Goal: Task Accomplishment & Management: Use online tool/utility

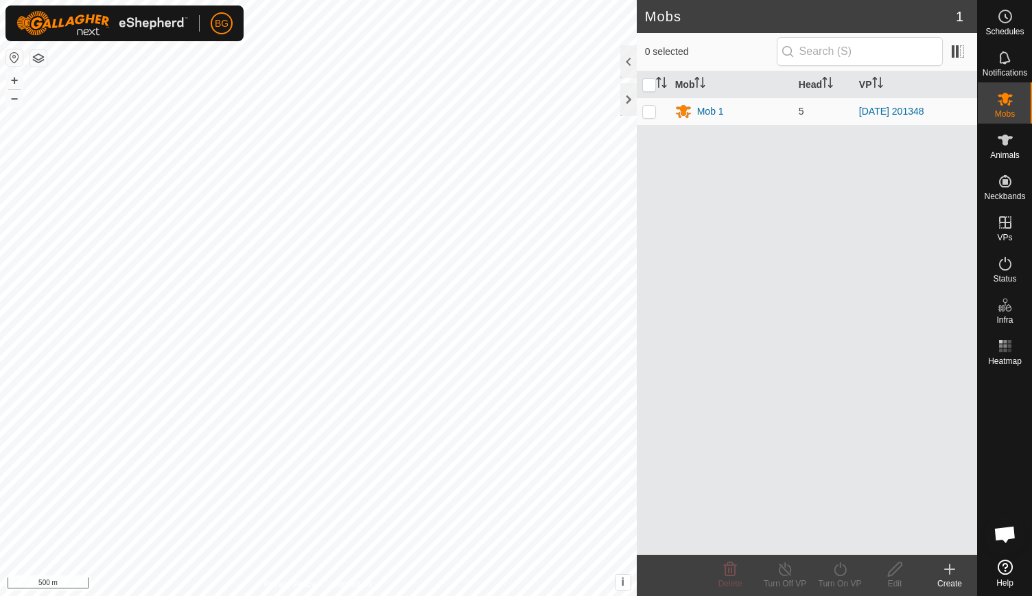
scroll to position [2014, 0]
click at [623, 95] on div at bounding box center [629, 99] width 16 height 33
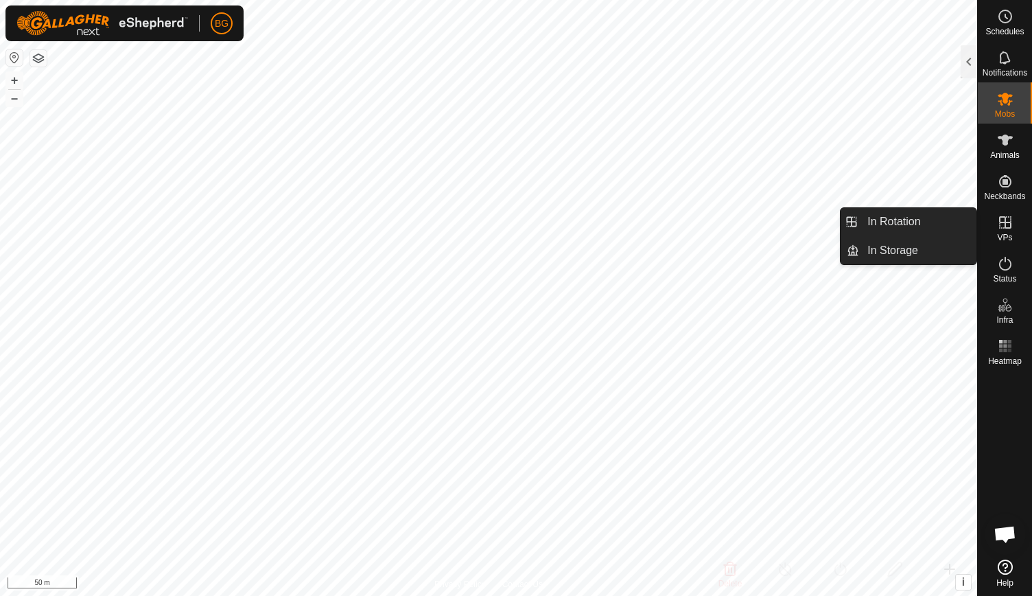
click at [1002, 229] on icon at bounding box center [1005, 222] width 16 height 16
click at [932, 223] on link "In Rotation" at bounding box center [917, 221] width 117 height 27
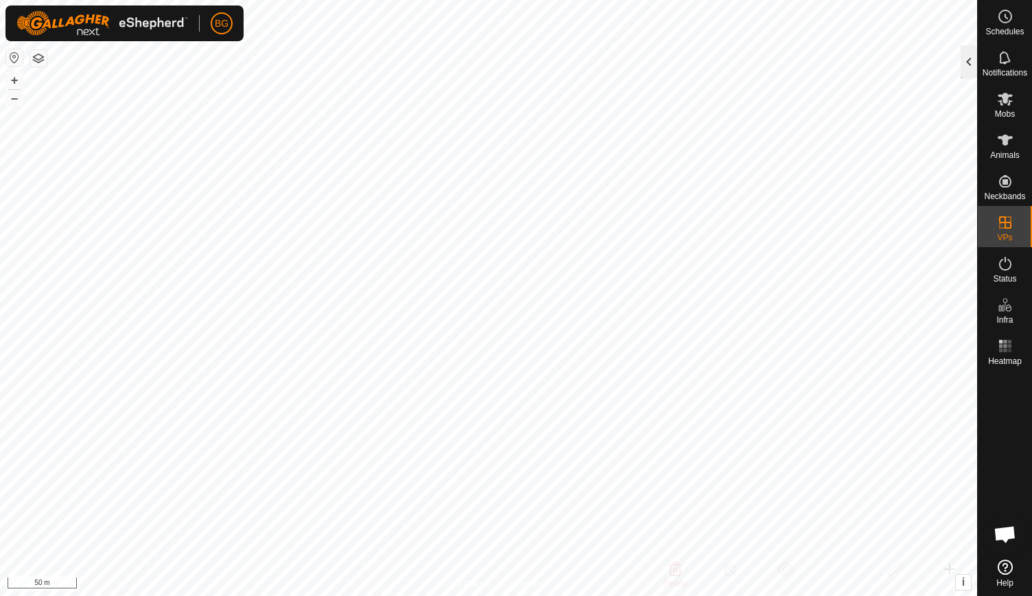
click at [969, 71] on div at bounding box center [969, 61] width 16 height 33
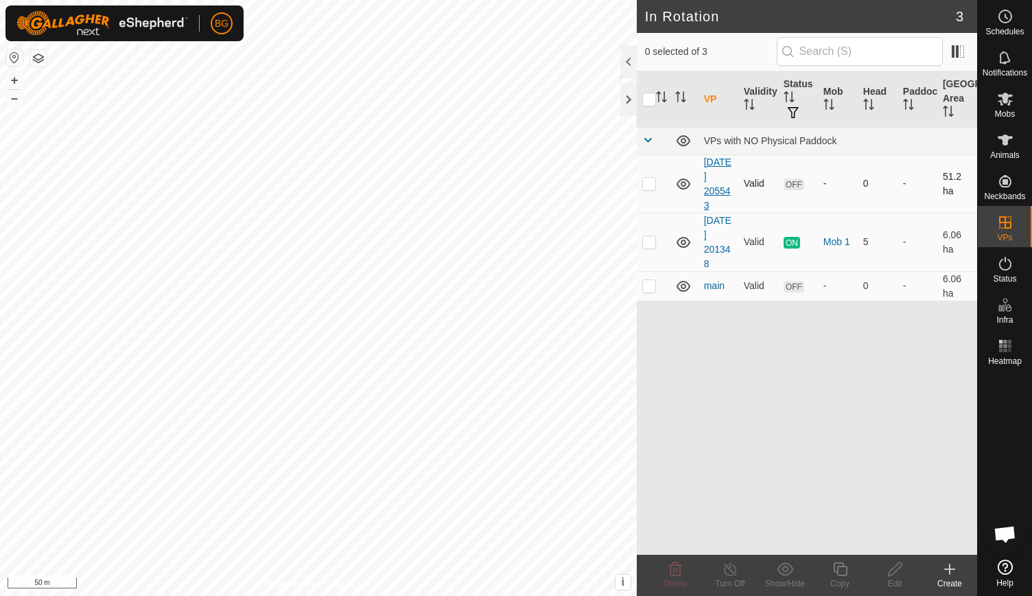
click at [720, 185] on link "[DATE] 205543" at bounding box center [717, 184] width 27 height 54
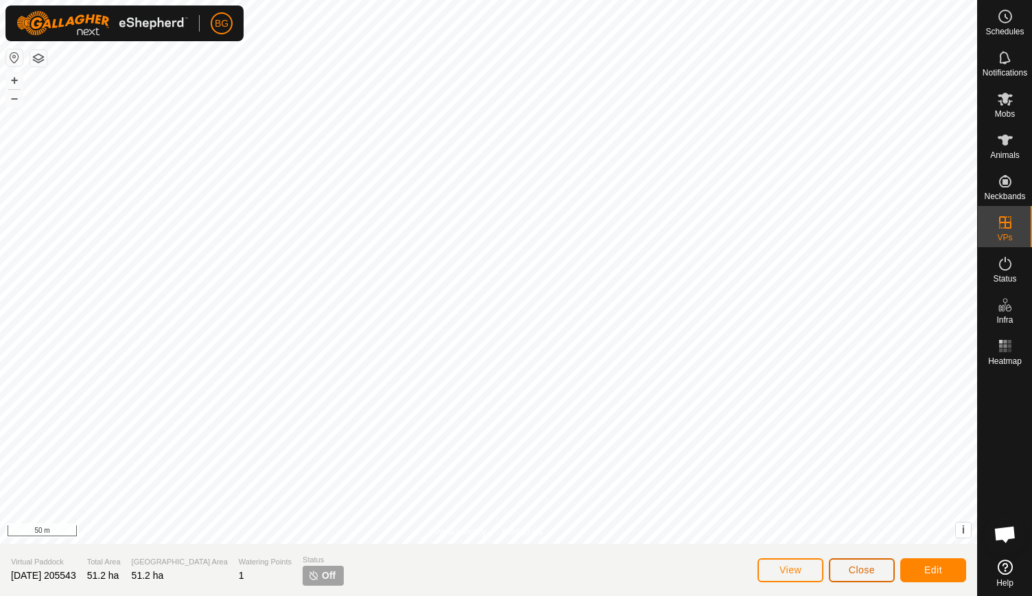
click at [858, 568] on span "Close" at bounding box center [862, 569] width 26 height 11
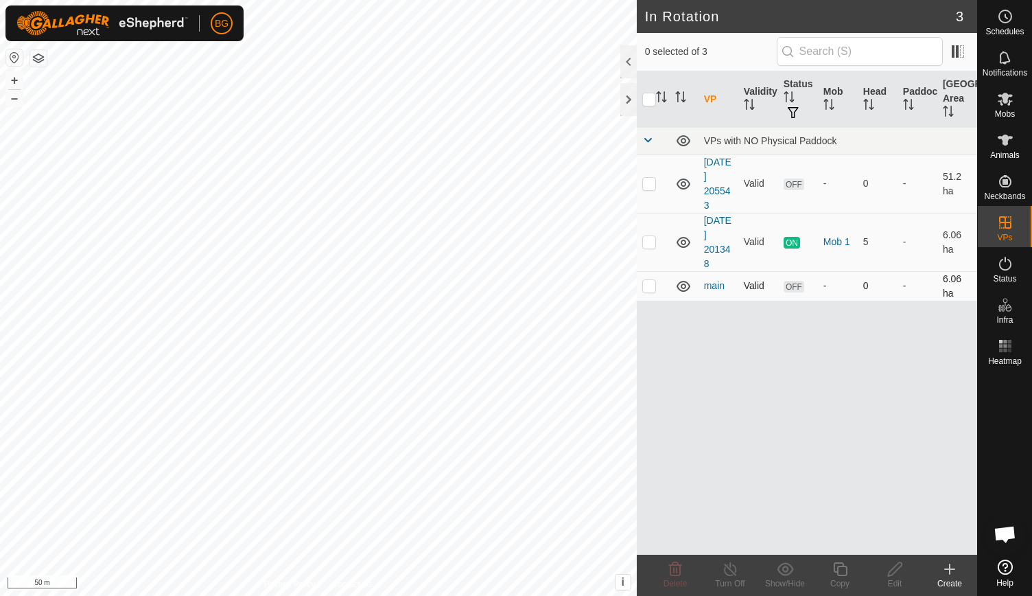
click at [685, 284] on icon at bounding box center [684, 286] width 14 height 11
click at [685, 284] on icon at bounding box center [683, 286] width 16 height 16
click at [714, 284] on link "main" at bounding box center [714, 285] width 21 height 11
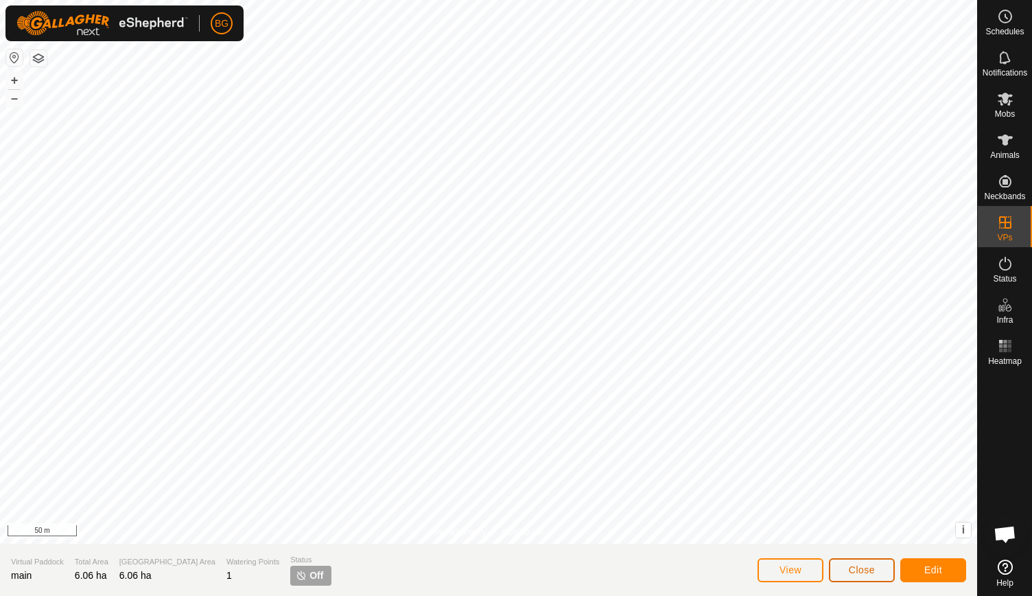
click at [843, 575] on button "Close" at bounding box center [862, 570] width 66 height 24
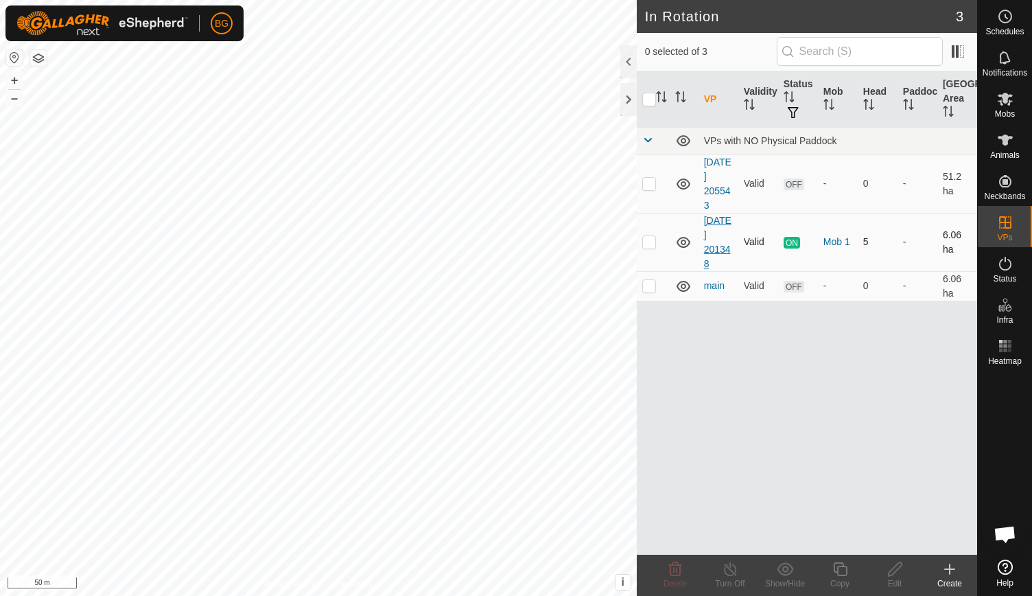
click at [715, 233] on link "[DATE] 201348" at bounding box center [717, 242] width 27 height 54
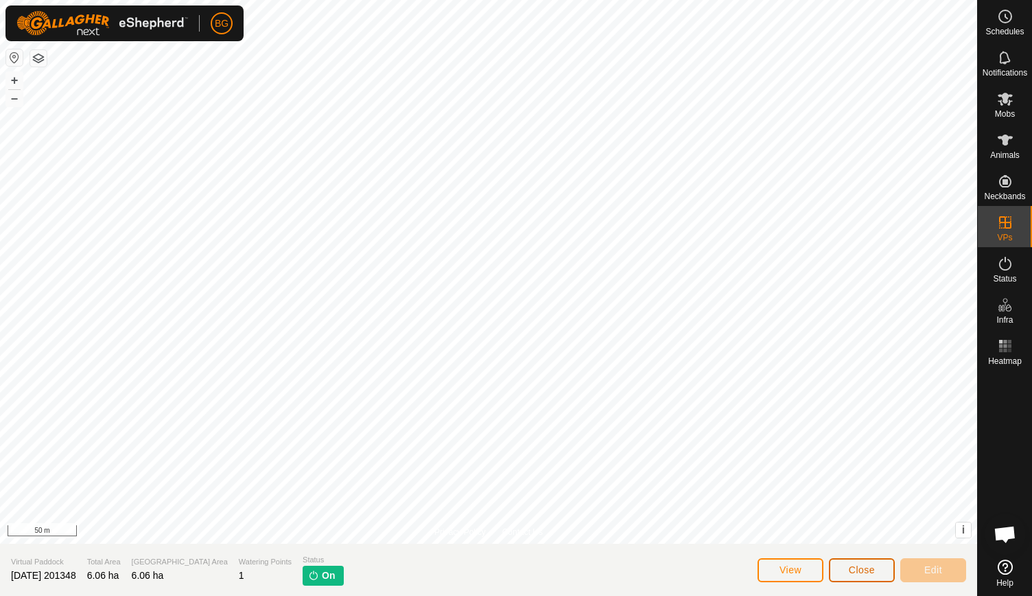
click at [847, 571] on button "Close" at bounding box center [862, 570] width 66 height 24
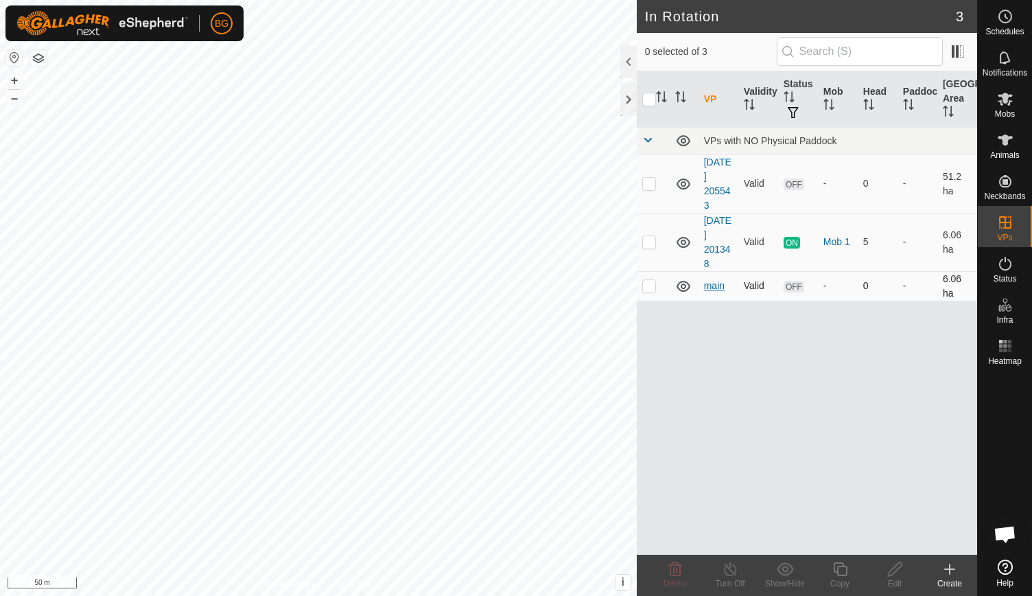
click at [717, 281] on link "main" at bounding box center [714, 285] width 21 height 11
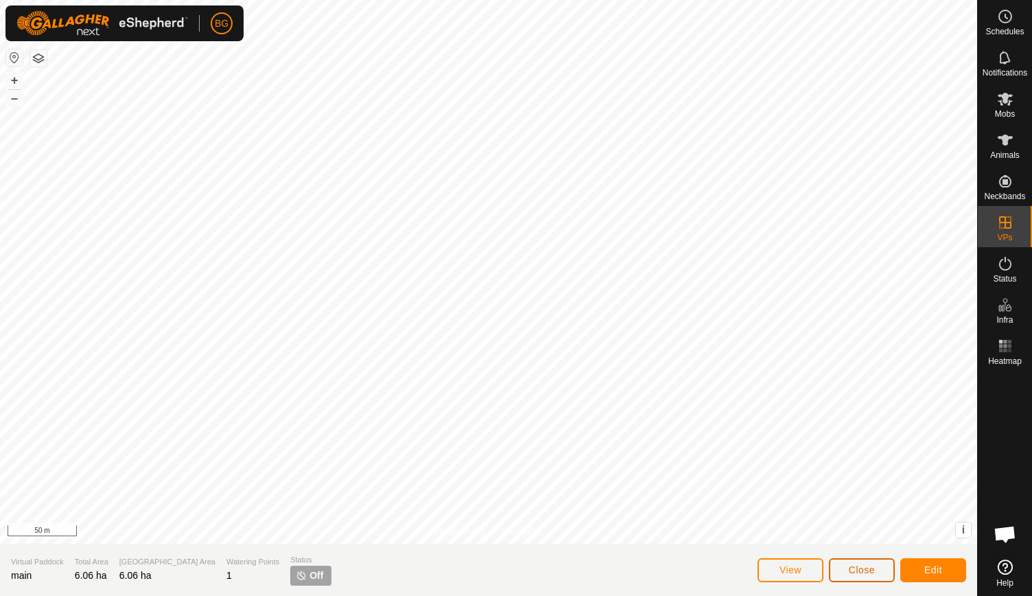
click at [860, 577] on button "Close" at bounding box center [862, 570] width 66 height 24
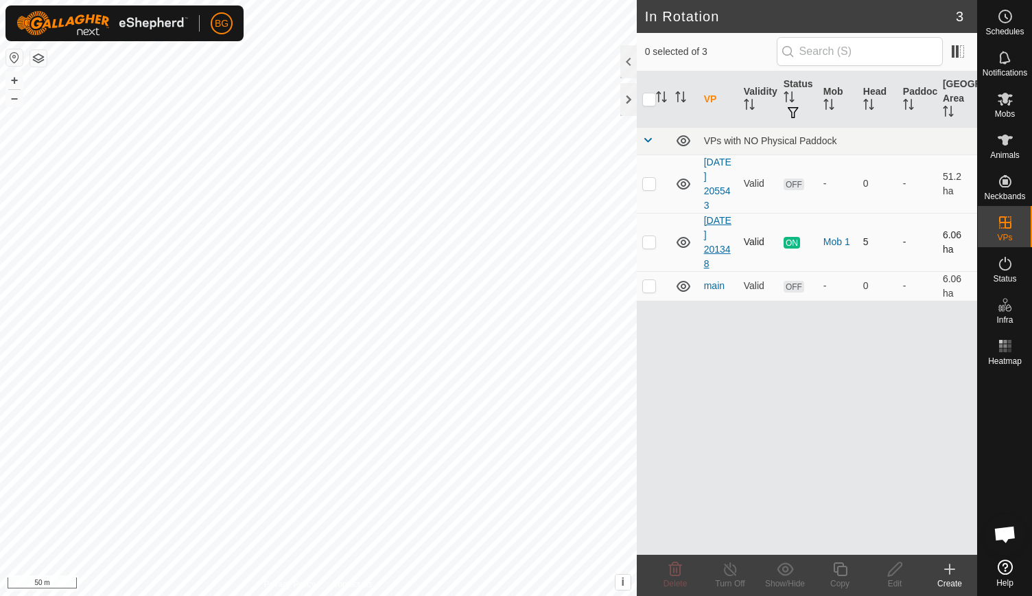
click at [715, 231] on link "[DATE] 201348" at bounding box center [717, 242] width 27 height 54
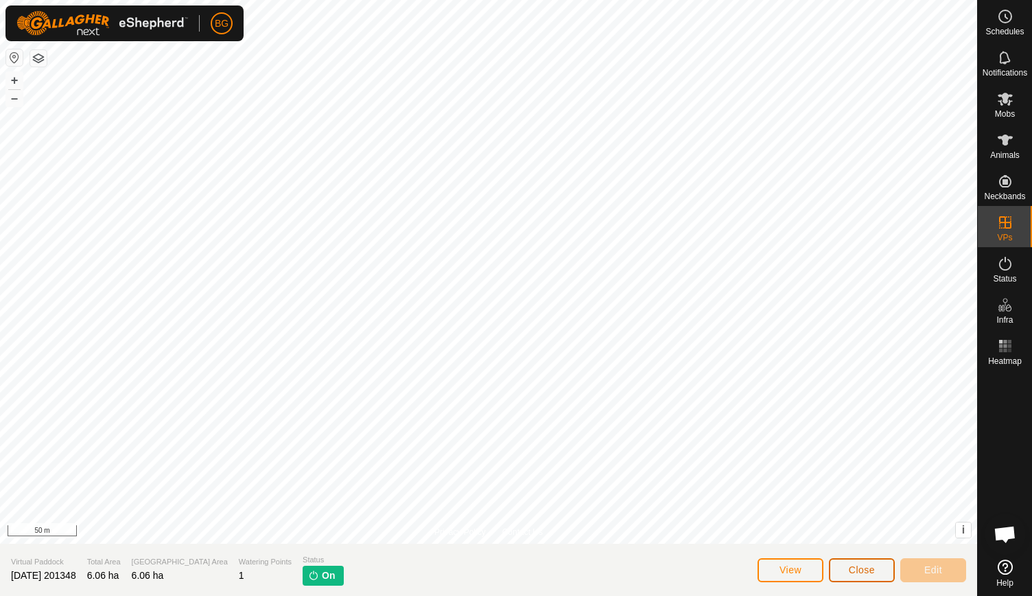
click at [864, 574] on span "Close" at bounding box center [862, 569] width 26 height 11
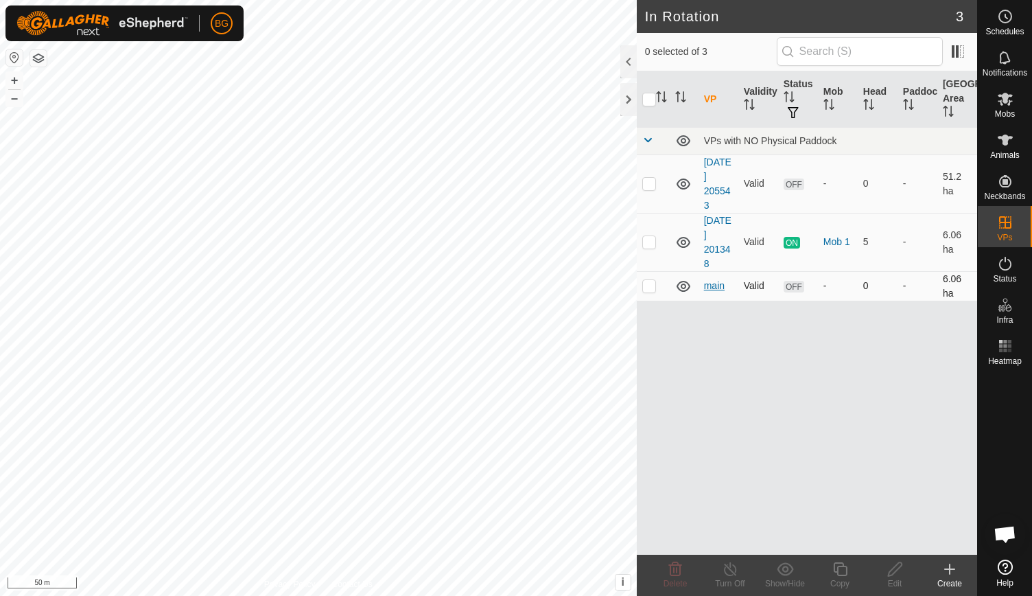
click at [710, 285] on link "main" at bounding box center [714, 285] width 21 height 11
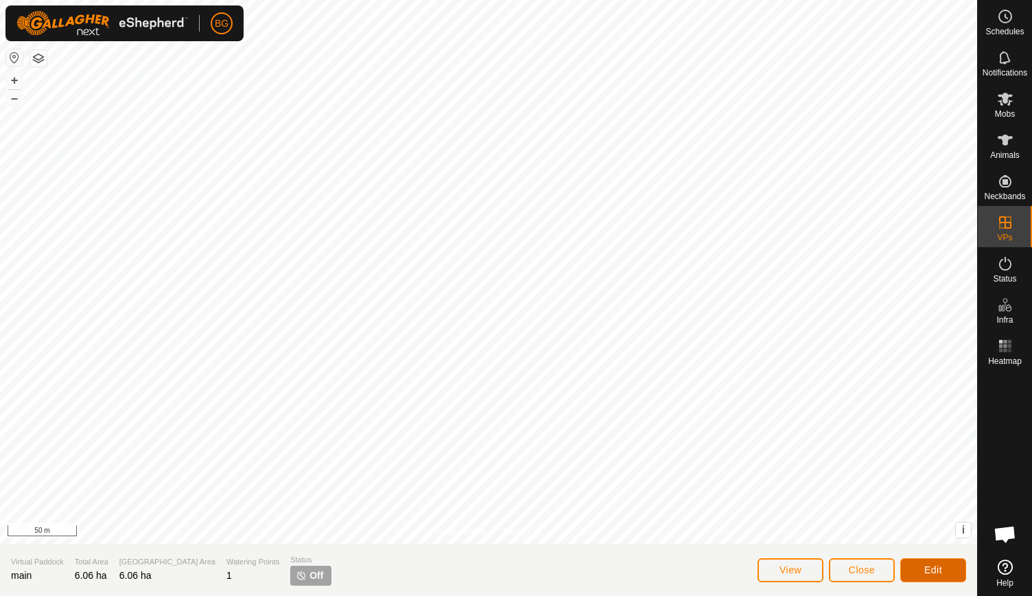
click at [931, 575] on span "Edit" at bounding box center [934, 569] width 18 height 11
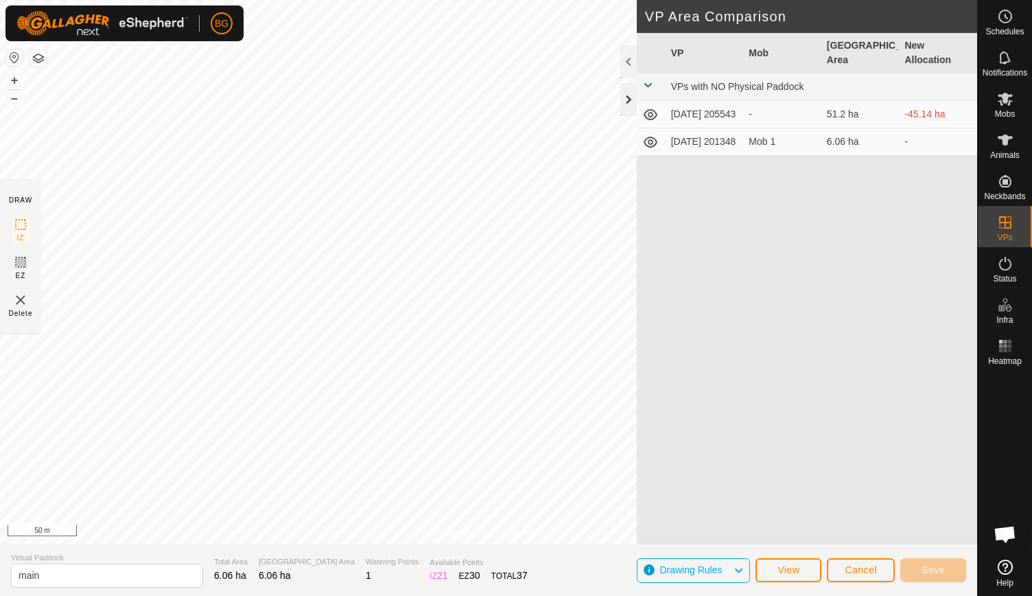
click at [627, 103] on div at bounding box center [629, 99] width 16 height 33
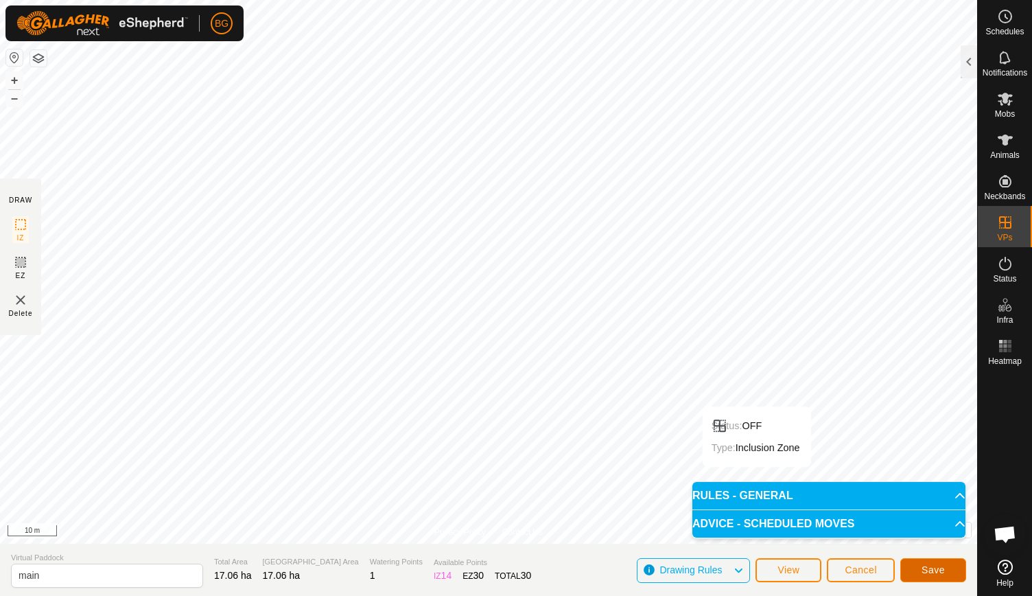
click at [933, 568] on span "Save" at bounding box center [933, 569] width 23 height 11
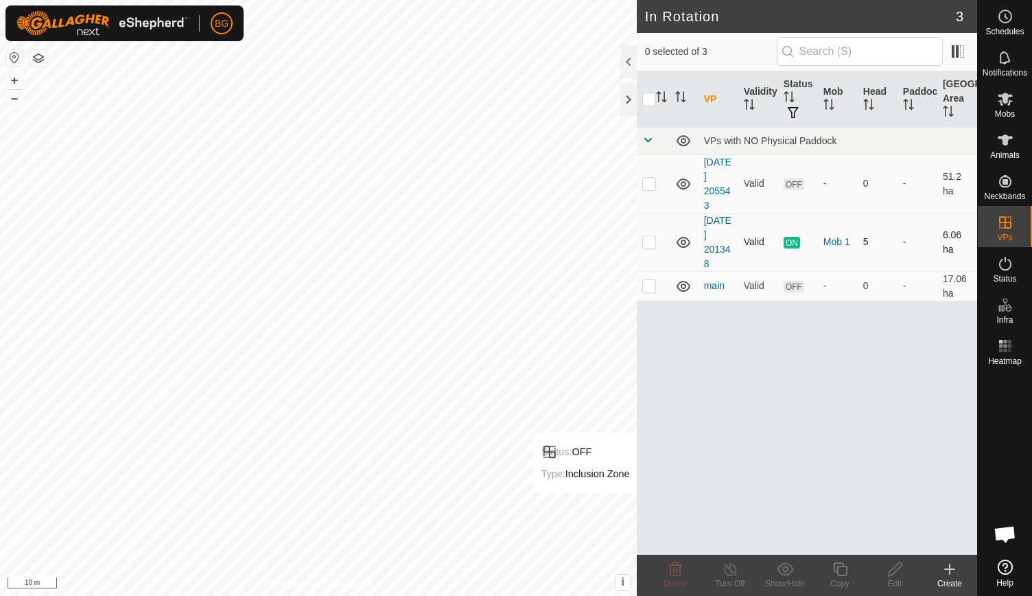
click at [651, 237] on p-checkbox at bounding box center [650, 241] width 14 height 11
checkbox input "true"
click at [728, 569] on icon at bounding box center [730, 569] width 17 height 16
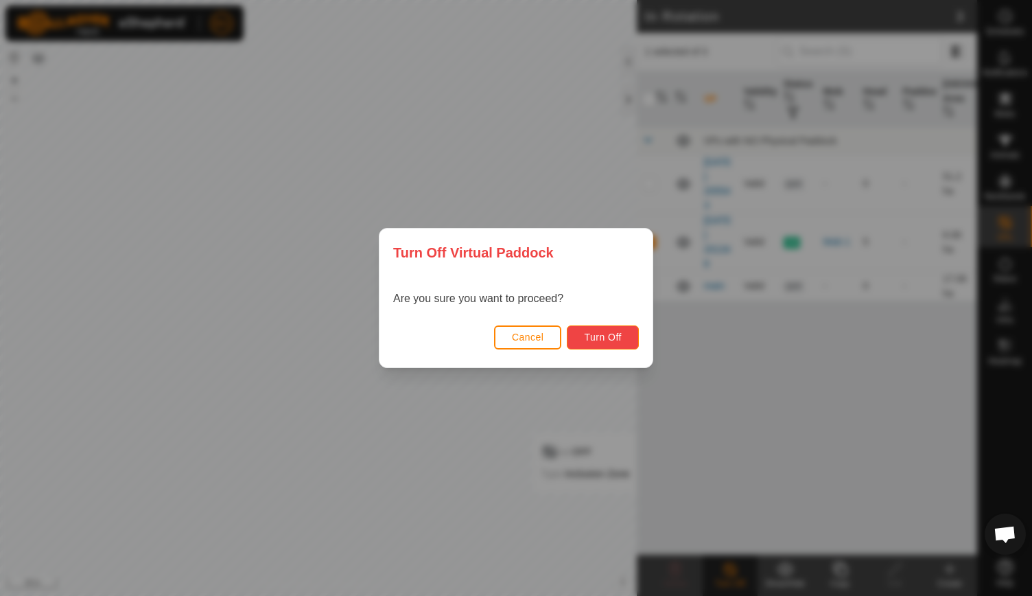
click at [609, 335] on span "Turn Off" at bounding box center [603, 337] width 38 height 11
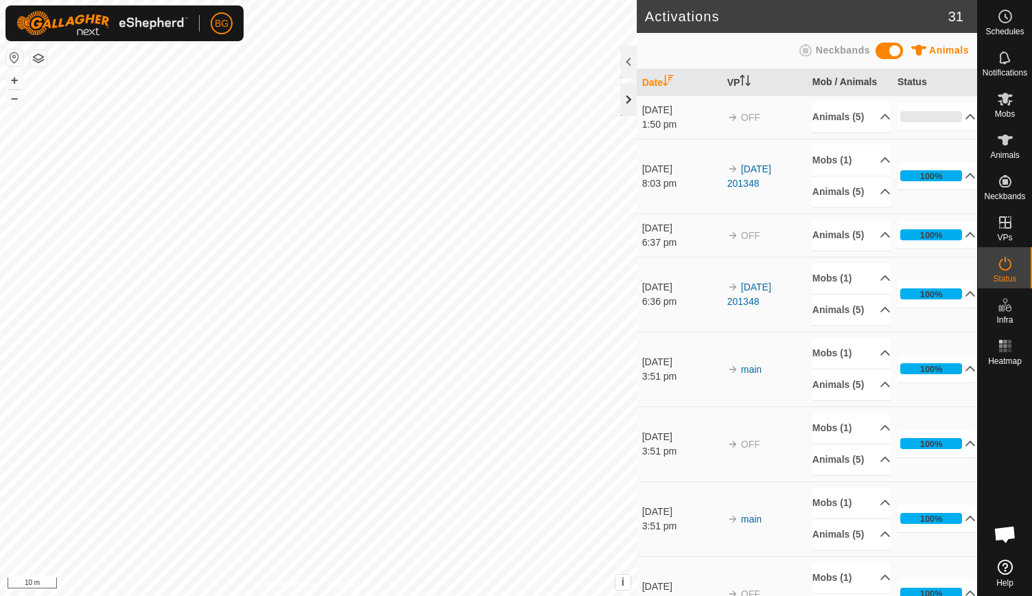
click at [626, 95] on div at bounding box center [629, 99] width 16 height 33
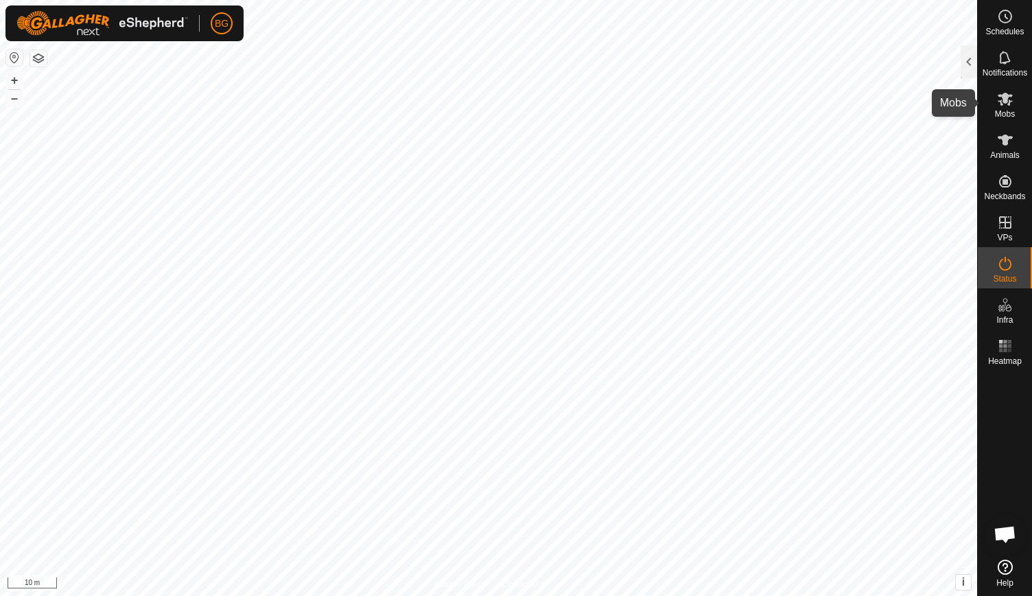
click at [1004, 110] on span "Mobs" at bounding box center [1005, 114] width 20 height 8
click at [975, 66] on div at bounding box center [969, 61] width 16 height 33
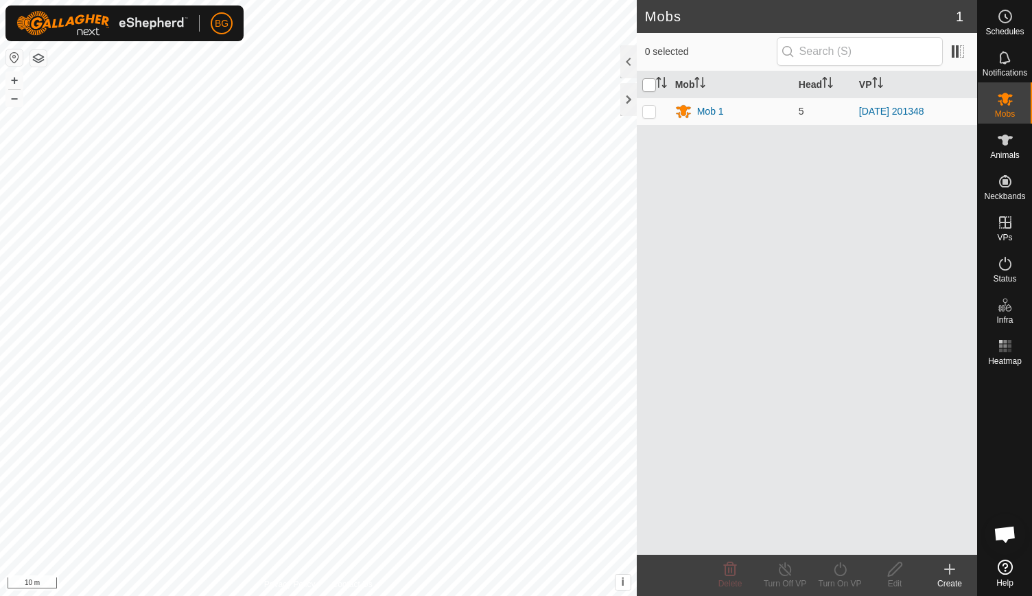
click at [644, 80] on input "checkbox" at bounding box center [650, 85] width 14 height 14
checkbox input "true"
click at [626, 57] on div at bounding box center [629, 61] width 16 height 33
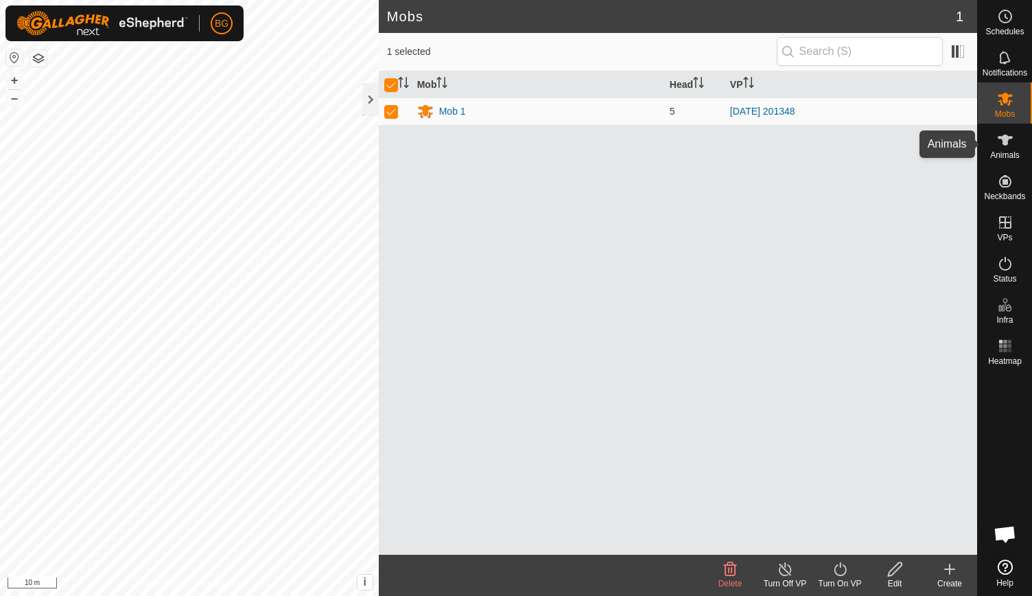
click at [1013, 145] on icon at bounding box center [1005, 140] width 16 height 16
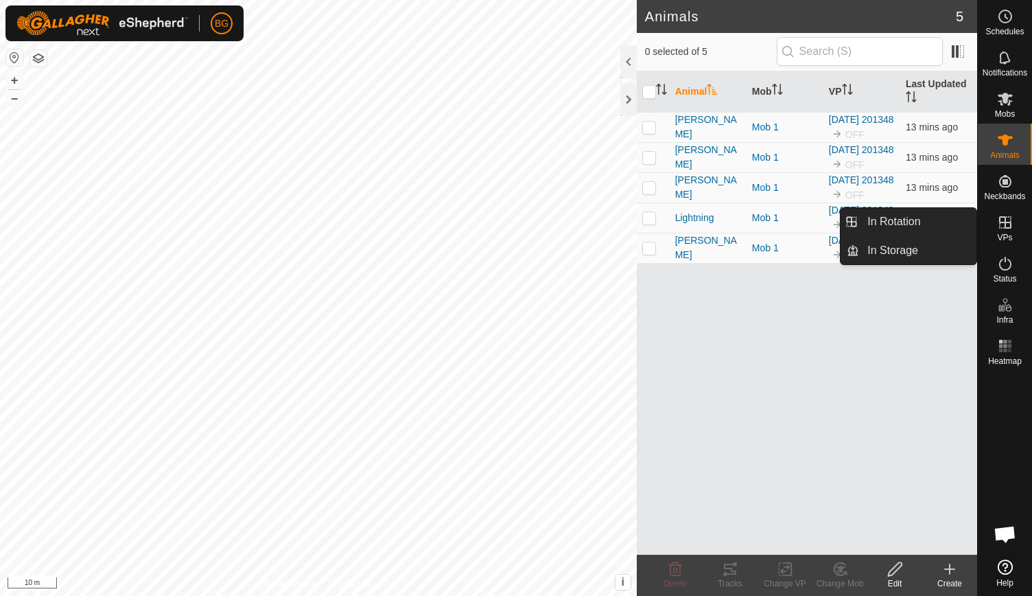
click at [1008, 222] on icon at bounding box center [1005, 222] width 12 height 12
click at [916, 216] on link "In Rotation" at bounding box center [917, 221] width 117 height 27
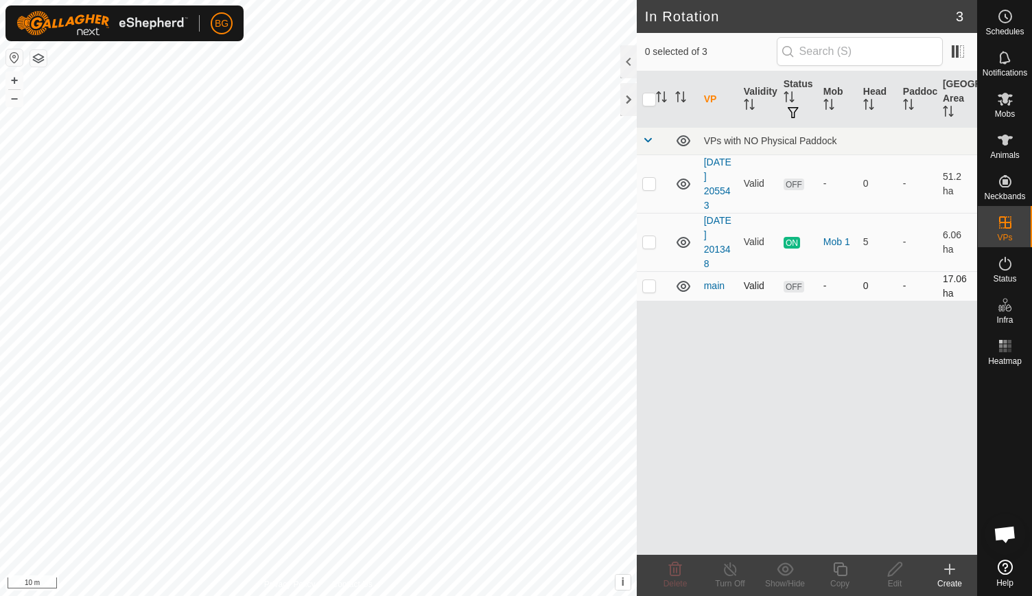
click at [644, 284] on p-checkbox at bounding box center [650, 285] width 14 height 11
checkbox input "true"
click at [711, 283] on link "main" at bounding box center [714, 285] width 21 height 11
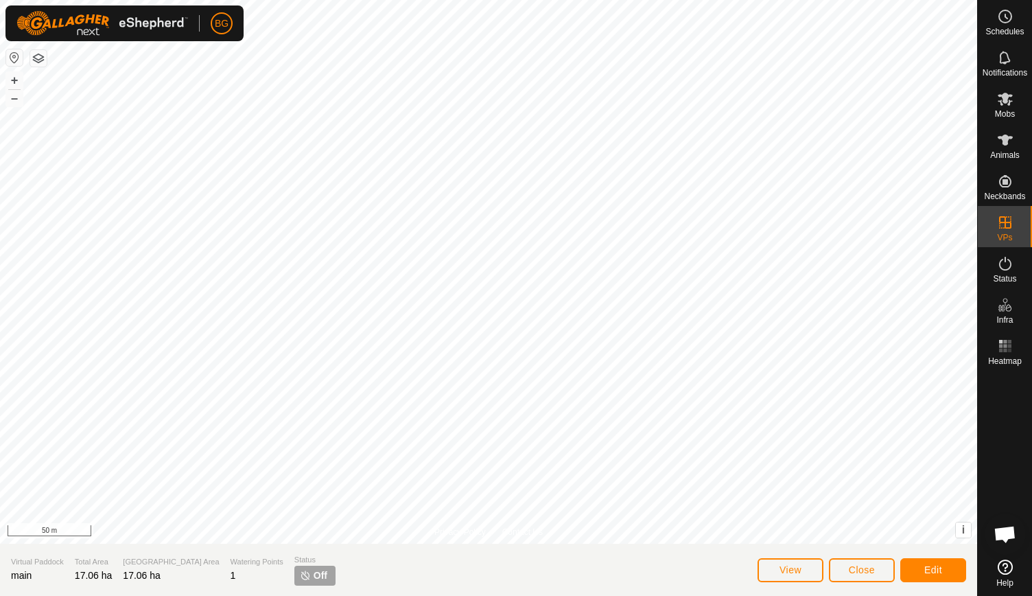
click at [300, 579] on img at bounding box center [305, 575] width 11 height 11
click at [848, 568] on button "Close" at bounding box center [862, 570] width 66 height 24
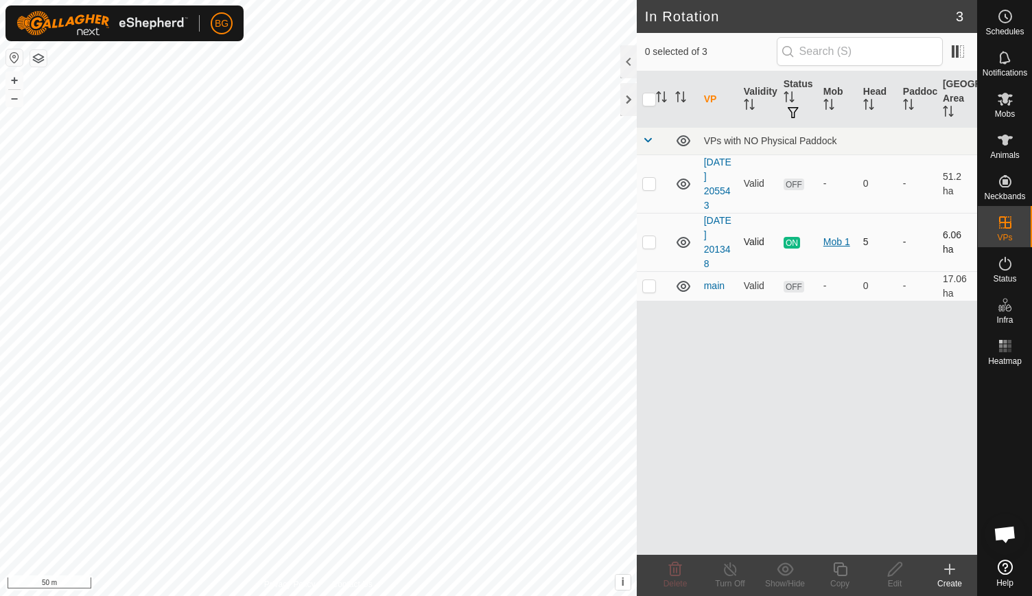
click at [839, 239] on div "Mob 1" at bounding box center [838, 242] width 29 height 14
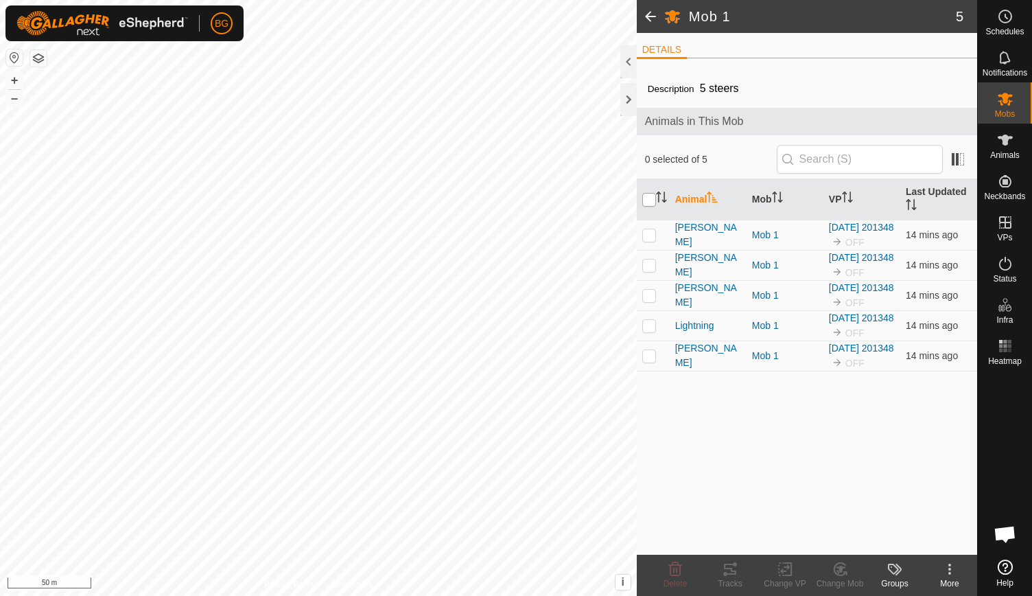
click at [651, 197] on input "checkbox" at bounding box center [650, 200] width 14 height 14
checkbox input "true"
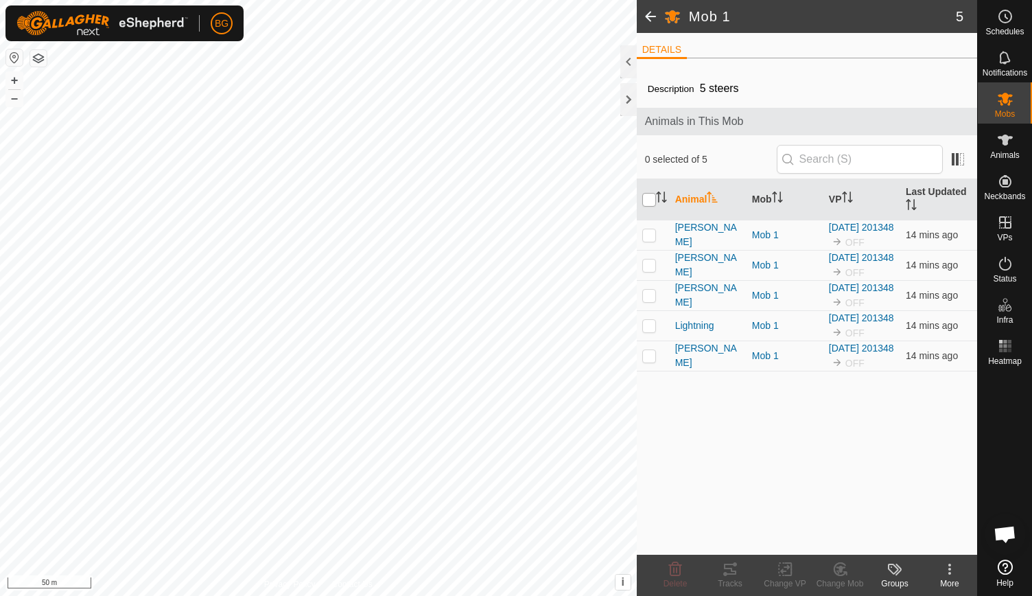
checkbox input "true"
click at [785, 576] on icon at bounding box center [785, 569] width 17 height 16
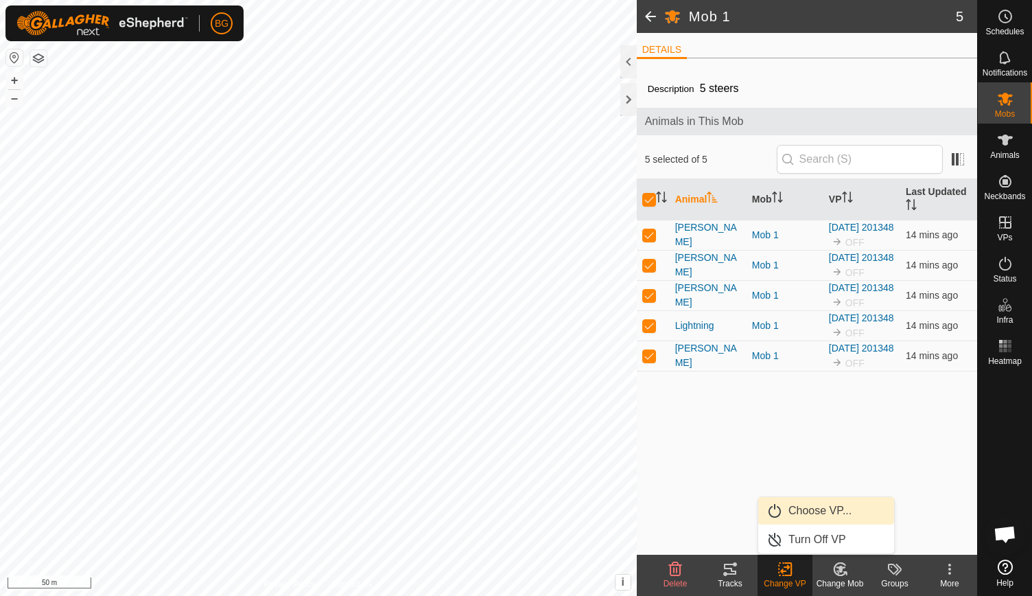
click at [810, 509] on link "Choose VP..." at bounding box center [827, 510] width 136 height 27
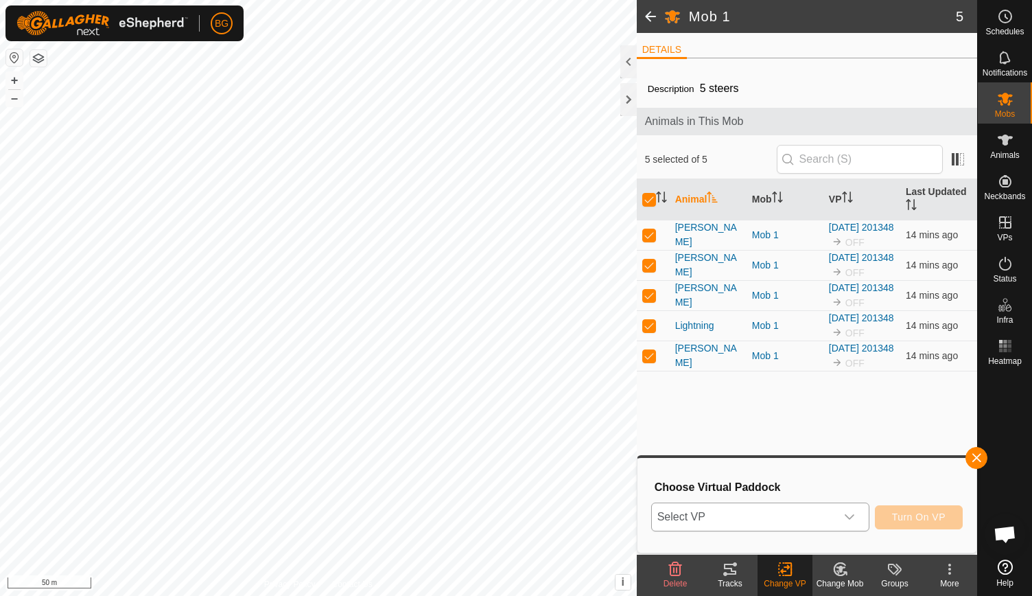
click at [844, 516] on icon "dropdown trigger" at bounding box center [849, 516] width 11 height 11
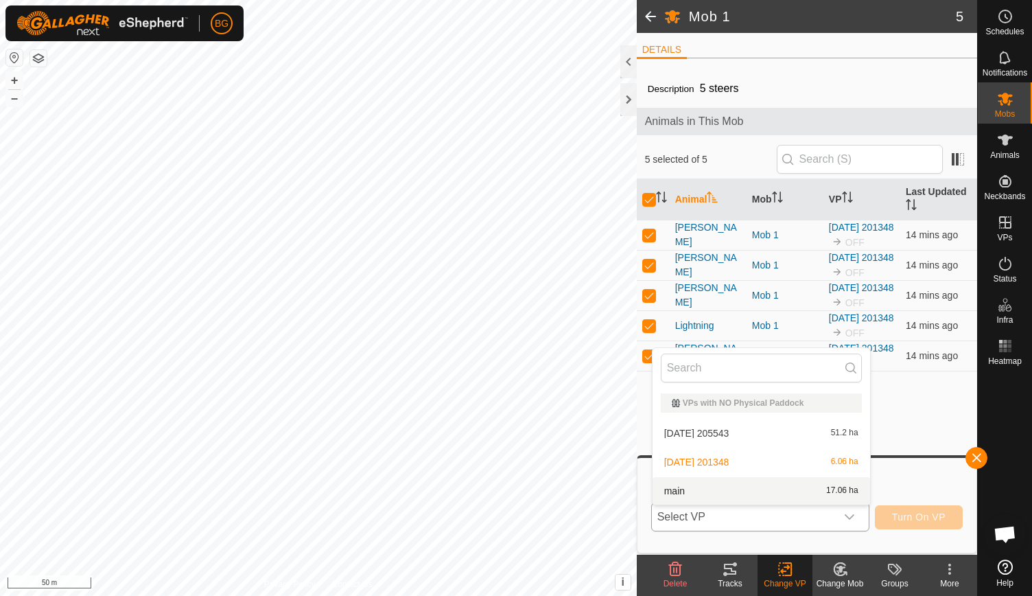
click at [795, 485] on li "main 17.06 ha" at bounding box center [762, 490] width 218 height 27
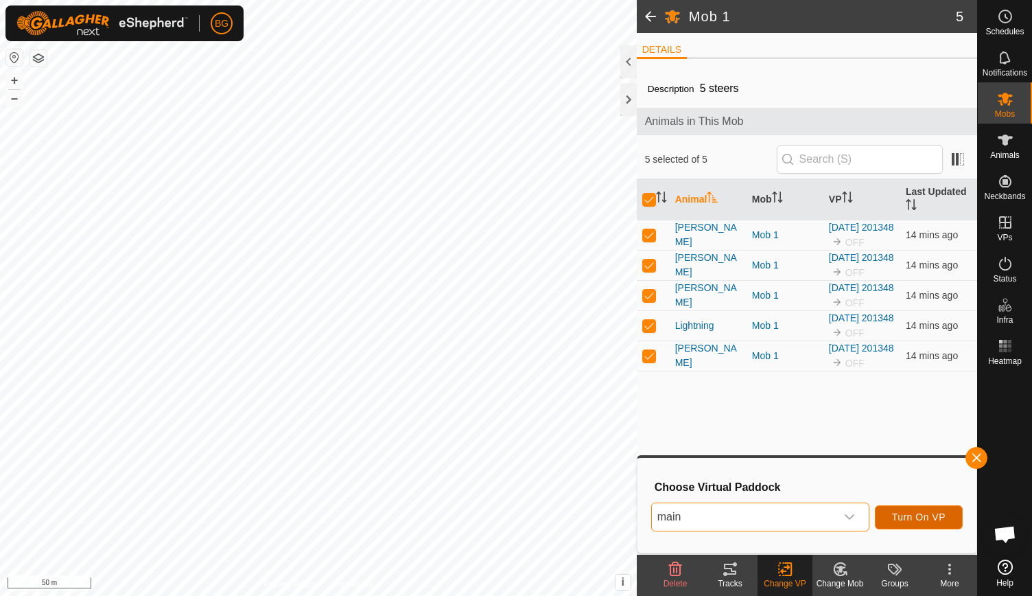
click at [906, 517] on span "Turn On VP" at bounding box center [919, 516] width 54 height 11
